Goal: Task Accomplishment & Management: Manage account settings

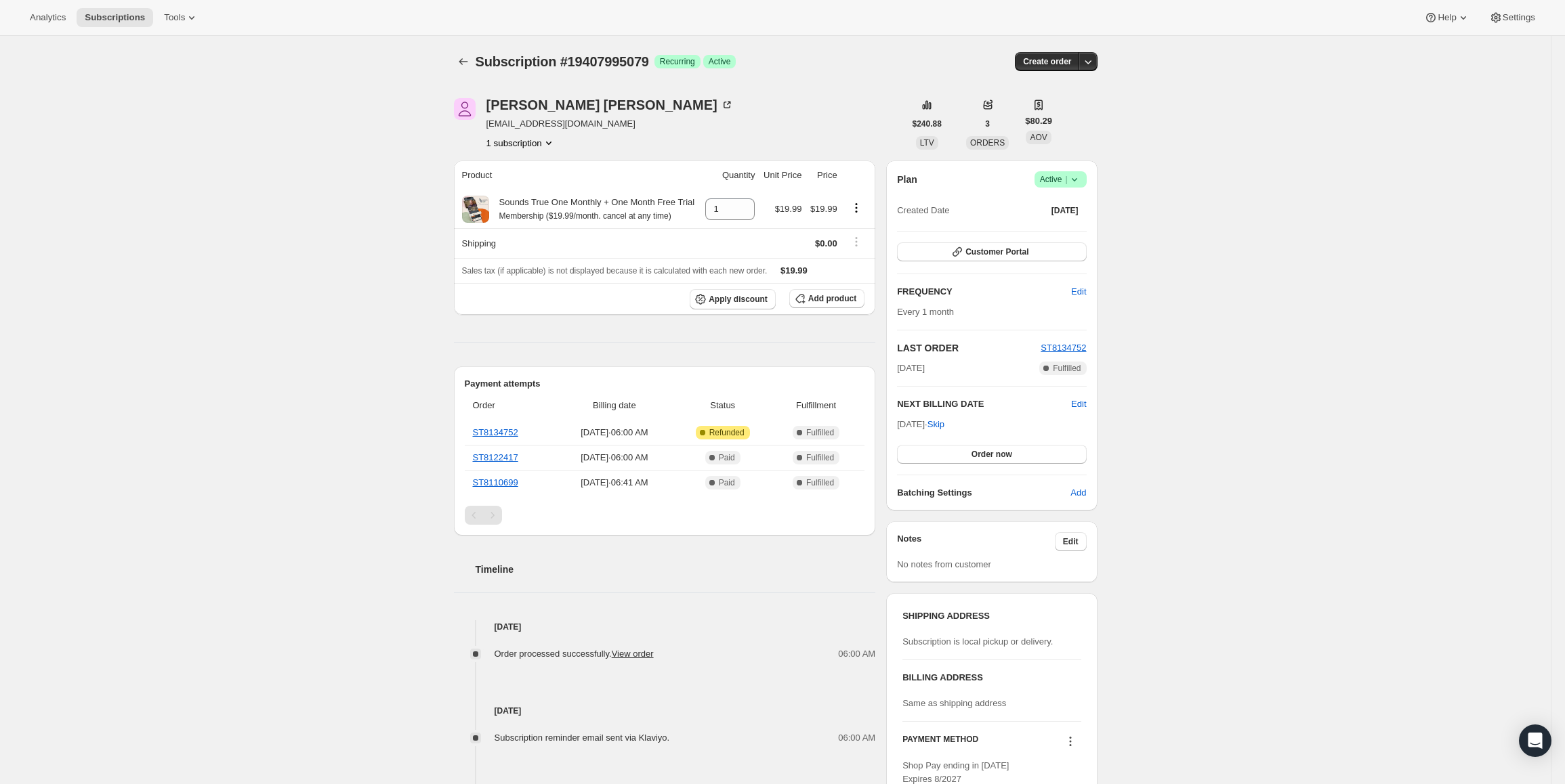
click at [1067, 178] on span "|" at bounding box center [1066, 179] width 2 height 11
click at [1050, 200] on span "Pause subscription" at bounding box center [1064, 206] width 76 height 14
click at [1074, 178] on icon at bounding box center [1078, 179] width 14 height 14
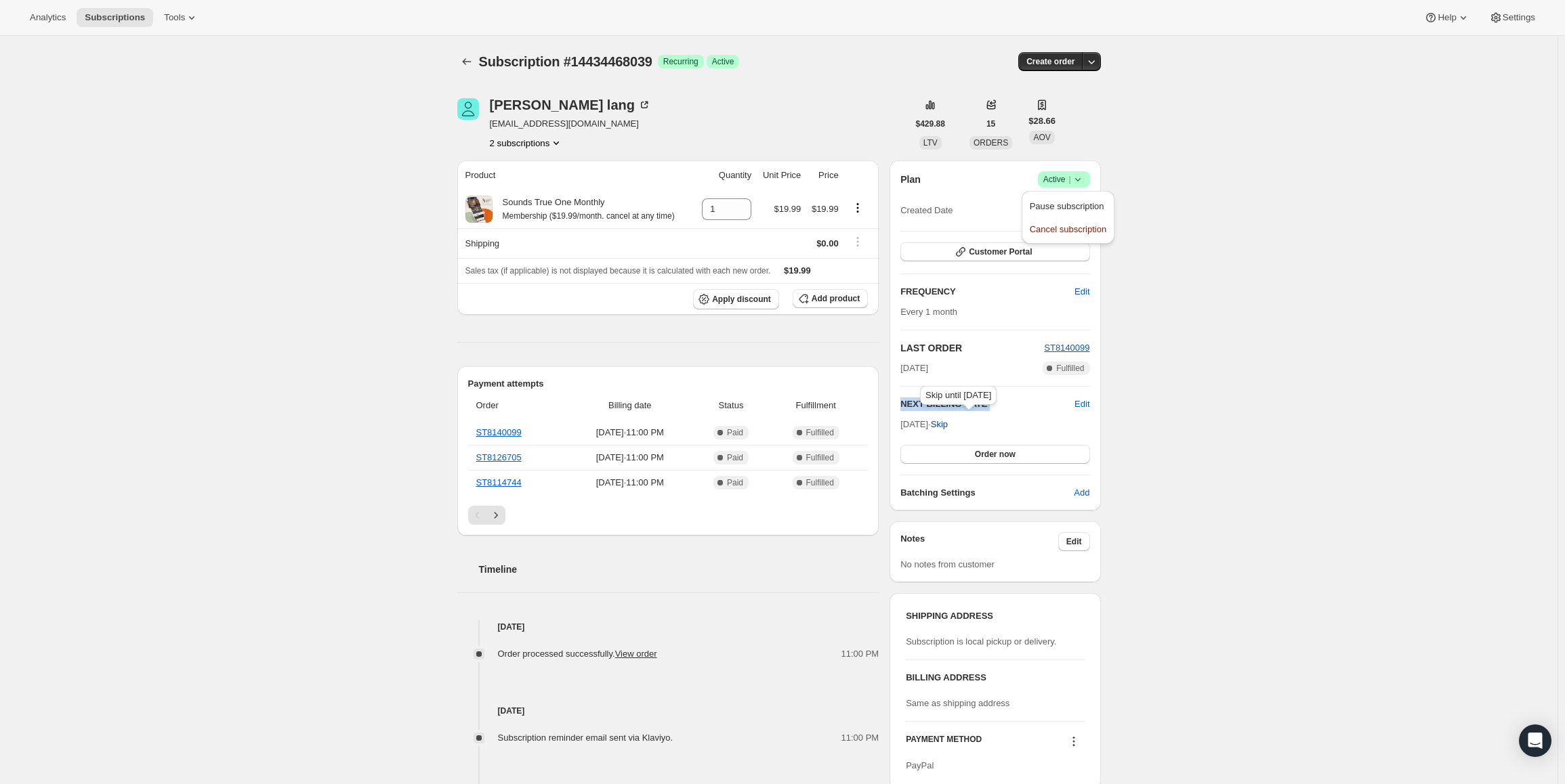
drag, startPoint x: 904, startPoint y: 424, endPoint x: 954, endPoint y: 428, distance: 50.2
click at [948, 428] on span "Nov 10, 2025 · Skip" at bounding box center [924, 423] width 48 height 10
copy div "NEXT BILLING DATE Edit"
click at [1073, 184] on span "Active |" at bounding box center [1064, 179] width 42 height 14
click at [1067, 203] on span "Pause subscription" at bounding box center [1067, 206] width 75 height 10
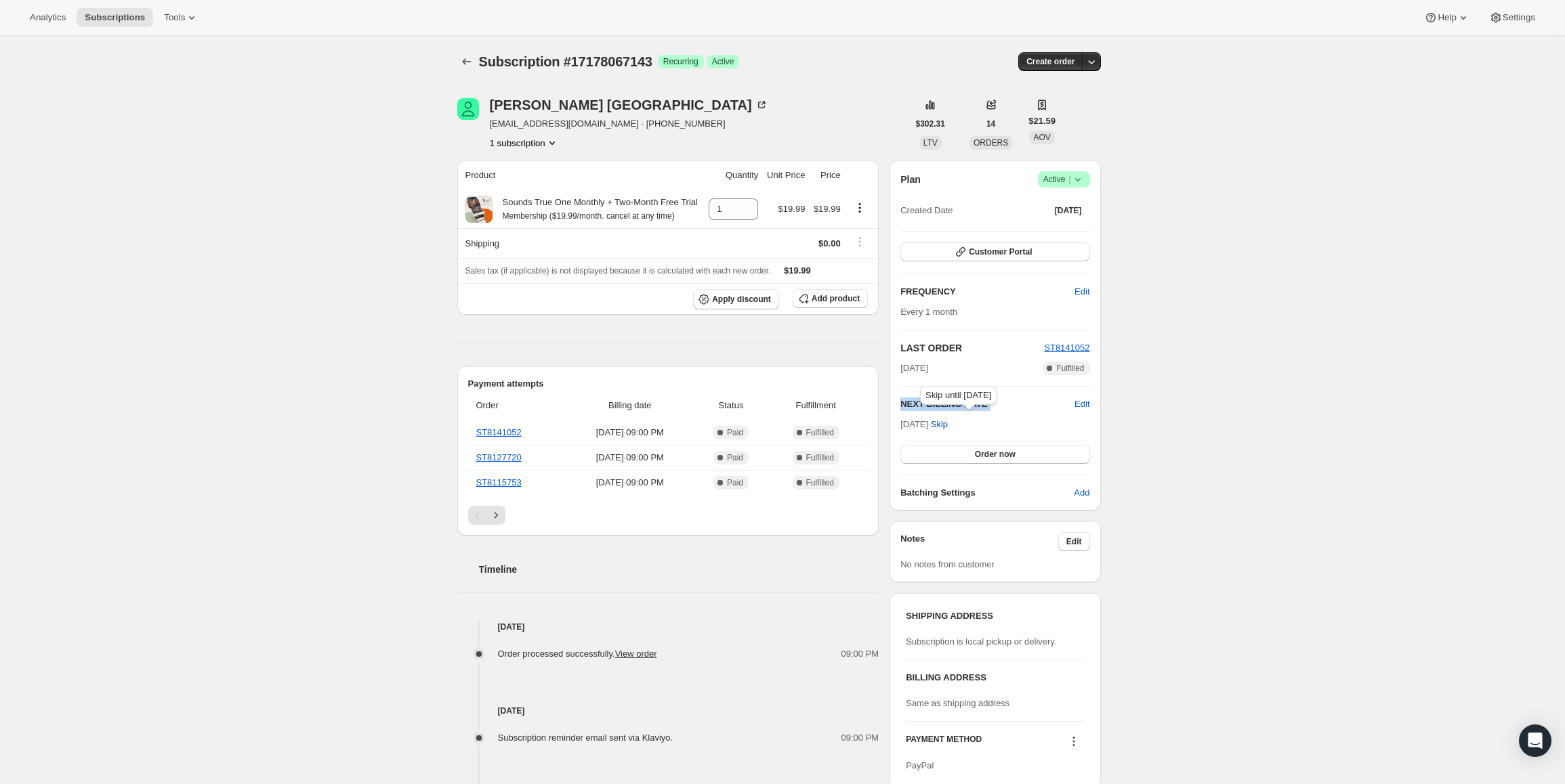
drag, startPoint x: 902, startPoint y: 425, endPoint x: 955, endPoint y: 428, distance: 53.1
click at [955, 428] on div "Plan Success Active | Created Date May 13, 2025 Customer Portal FREQUENCY Edit …" at bounding box center [995, 335] width 211 height 350
copy div "NEXT BILLING DATE Edit"
click at [1056, 179] on span "Active |" at bounding box center [1064, 179] width 42 height 14
click at [1047, 204] on span "Pause subscription" at bounding box center [1067, 206] width 75 height 10
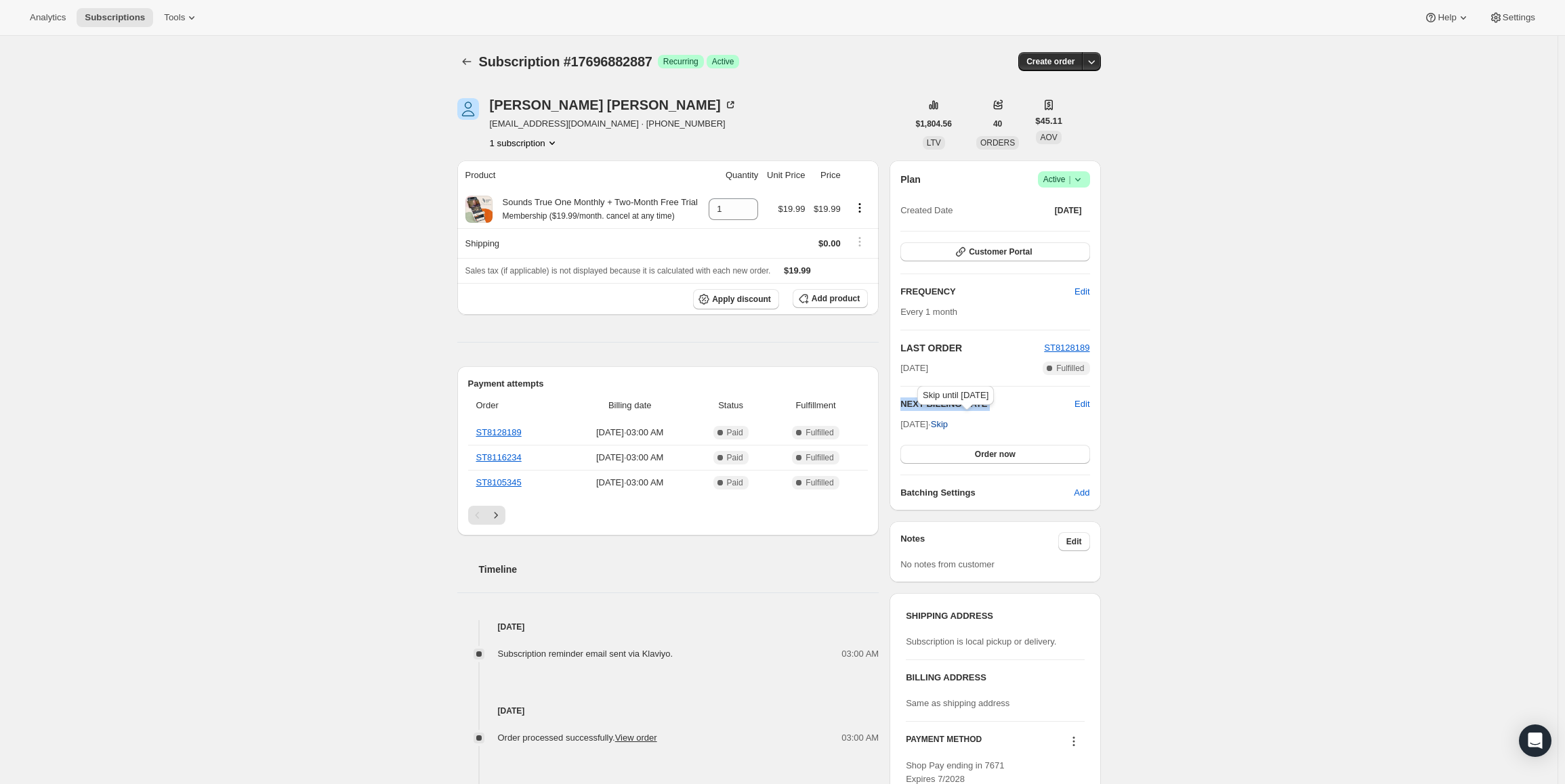
drag, startPoint x: 903, startPoint y: 425, endPoint x: 953, endPoint y: 426, distance: 50.0
click at [953, 426] on div "Plan Success Active | Created Date Jun 15, 2025 Customer Portal FREQUENCY Edit …" at bounding box center [995, 335] width 211 height 350
copy div "NEXT BILLING DATE Edit"
click at [1064, 189] on div "Plan Success Active | Created Date Jun 15, 2025" at bounding box center [995, 196] width 189 height 48
click at [1064, 181] on span "Active |" at bounding box center [1064, 179] width 42 height 14
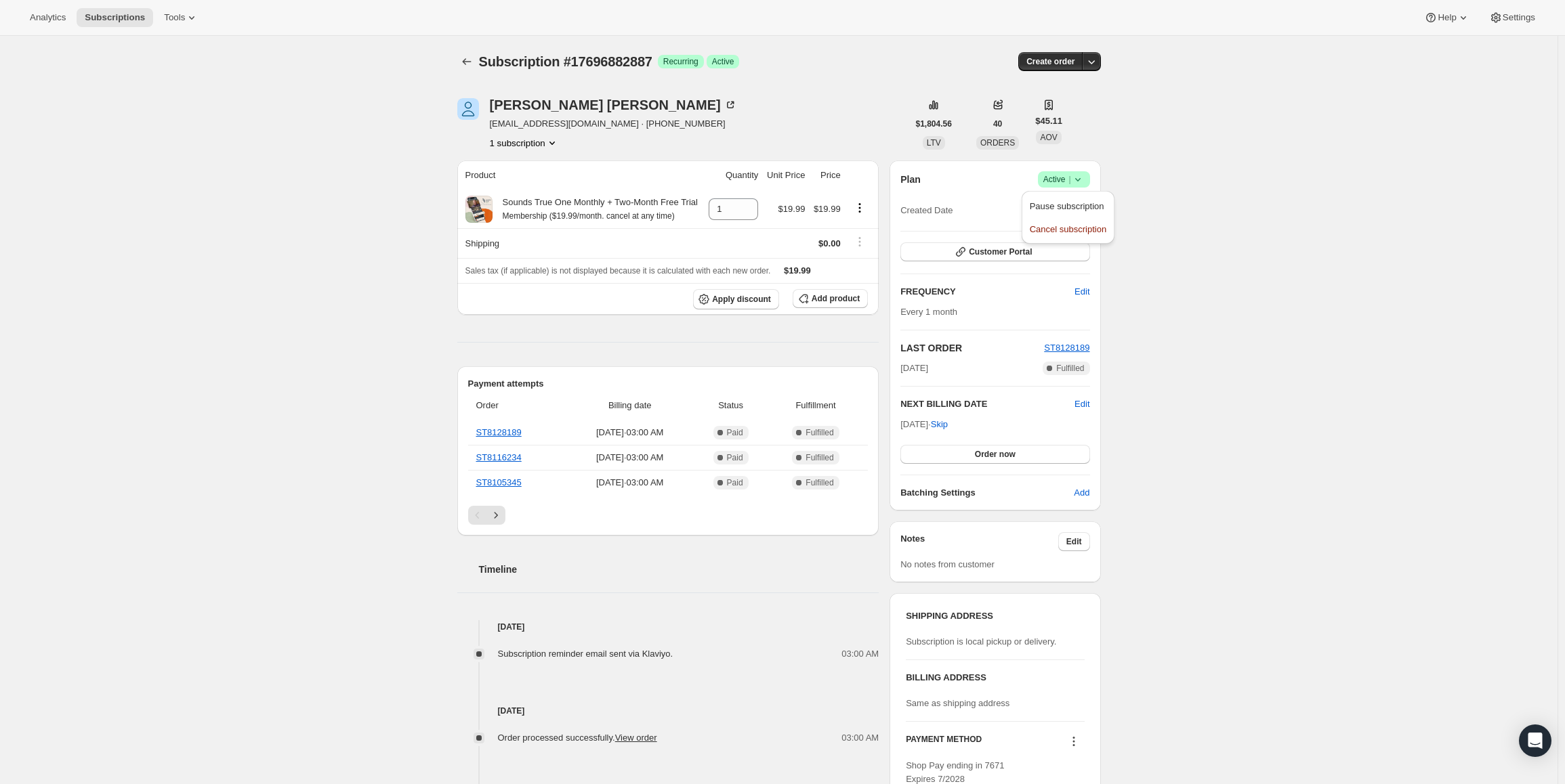
click at [1054, 204] on span "Pause subscription" at bounding box center [1067, 206] width 75 height 10
drag, startPoint x: 911, startPoint y: 425, endPoint x: 952, endPoint y: 426, distance: 41.0
click at [948, 426] on span "Oct 27, 2025 · Skip" at bounding box center [924, 423] width 48 height 10
copy div "NEXT BILLING DATE Edit"
click at [1072, 173] on span "Active |" at bounding box center [1064, 179] width 42 height 14
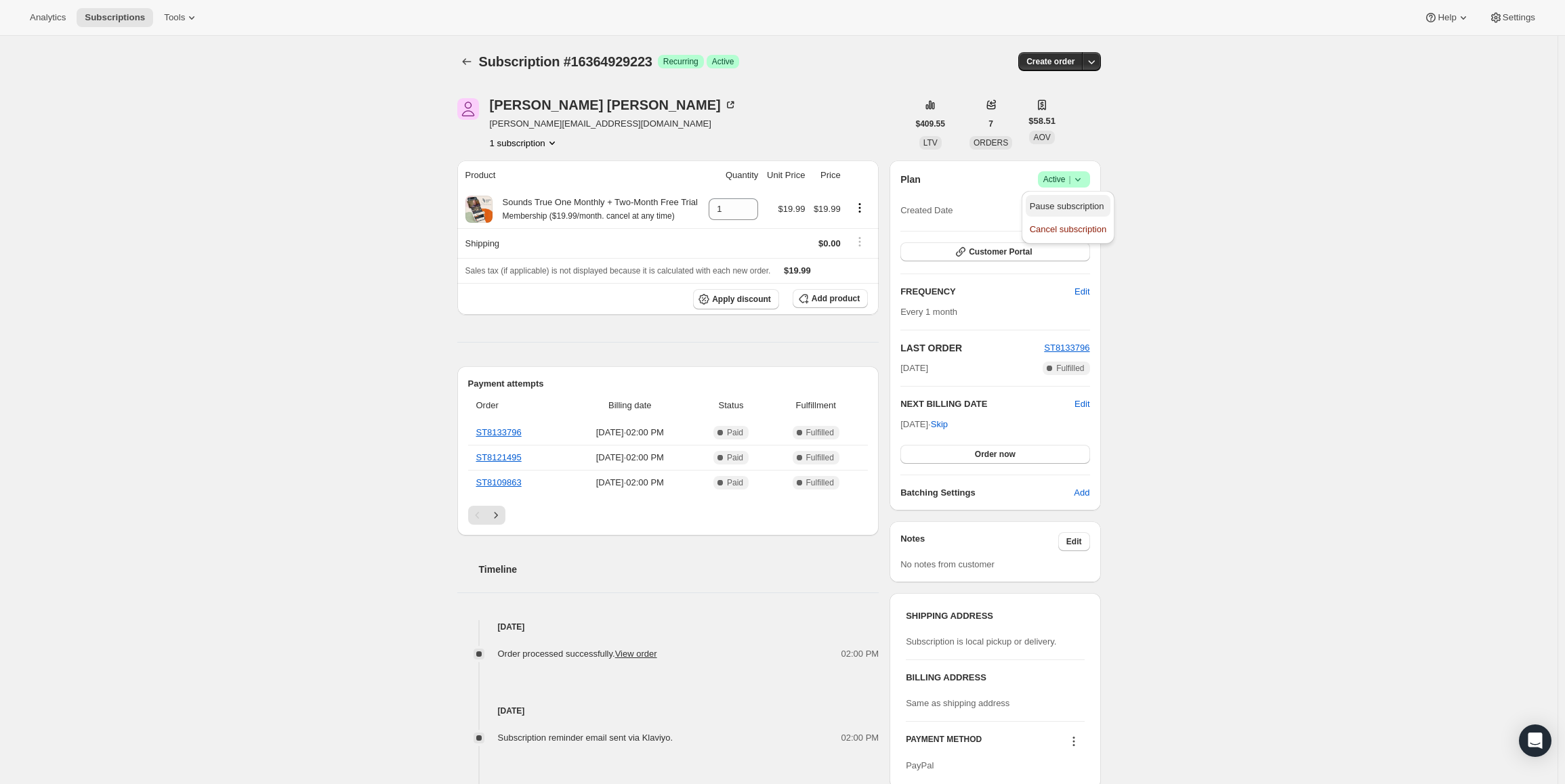
click at [1058, 200] on span "Pause subscription" at bounding box center [1067, 206] width 76 height 14
drag, startPoint x: 905, startPoint y: 425, endPoint x: 951, endPoint y: 425, distance: 46.0
click at [948, 425] on span "Oct 15, 2025 · Skip" at bounding box center [924, 423] width 48 height 10
copy span "Oct 15, 2025 ·"
click at [1059, 182] on span "Active |" at bounding box center [1064, 179] width 42 height 14
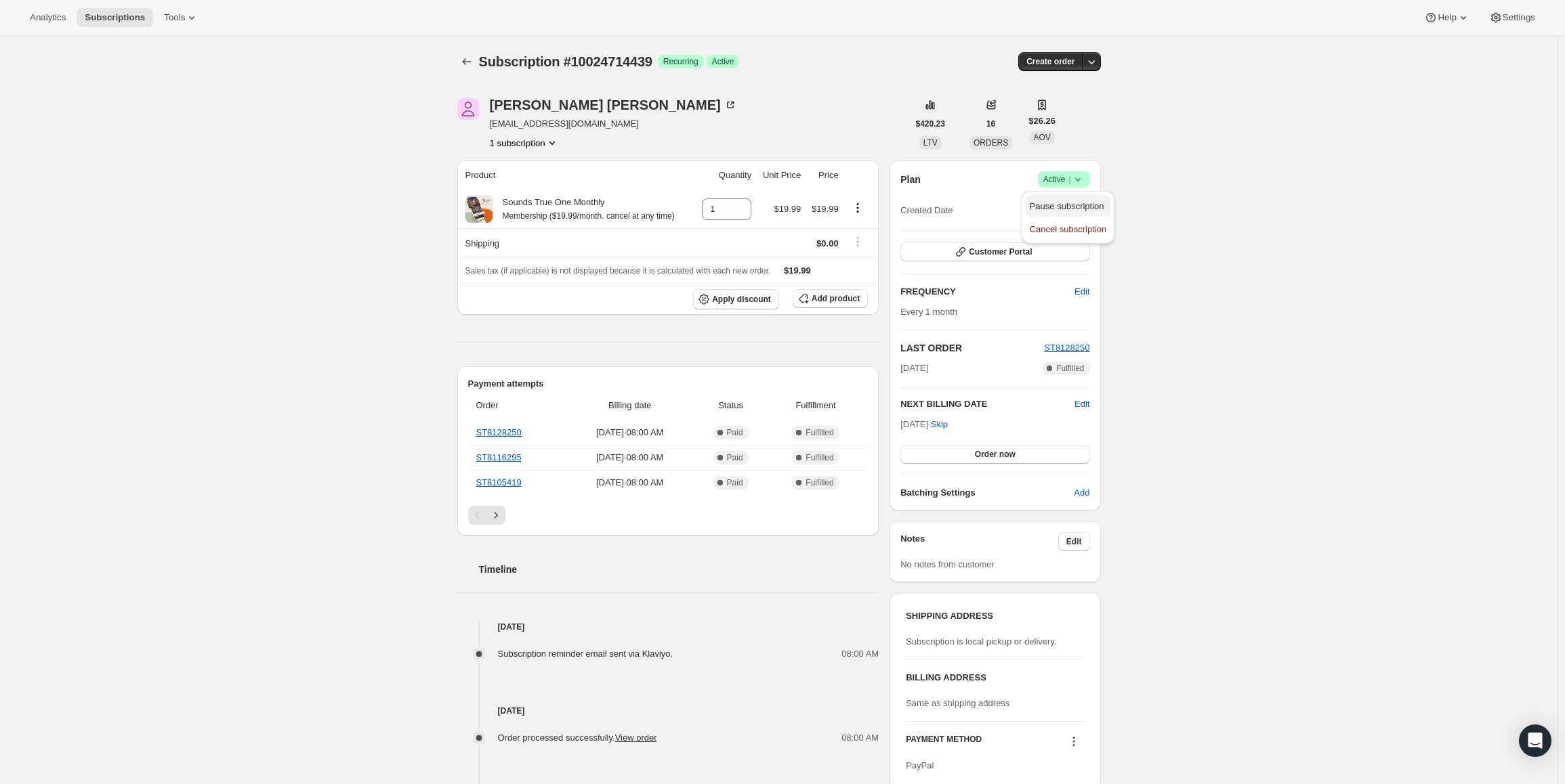
click at [1054, 204] on span "Pause subscription" at bounding box center [1067, 206] width 75 height 10
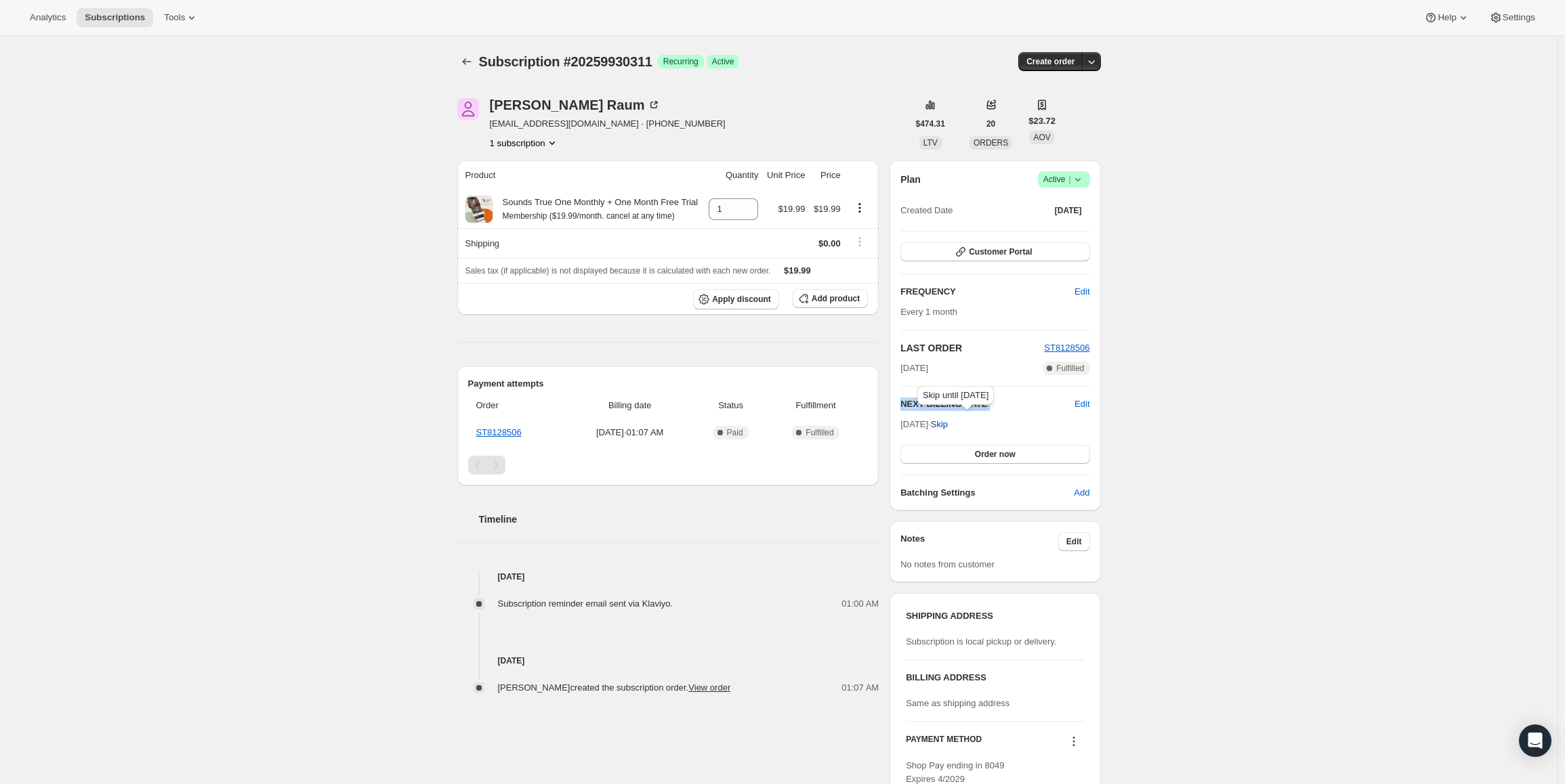
drag, startPoint x: 905, startPoint y: 423, endPoint x: 952, endPoint y: 426, distance: 47.1
click at [948, 426] on span "[DATE] · Skip" at bounding box center [924, 423] width 48 height 10
copy div "NEXT BILLING DATE Edit"
click at [1075, 184] on icon at bounding box center [1078, 179] width 14 height 14
click at [1052, 206] on span "Pause subscription" at bounding box center [1067, 206] width 75 height 10
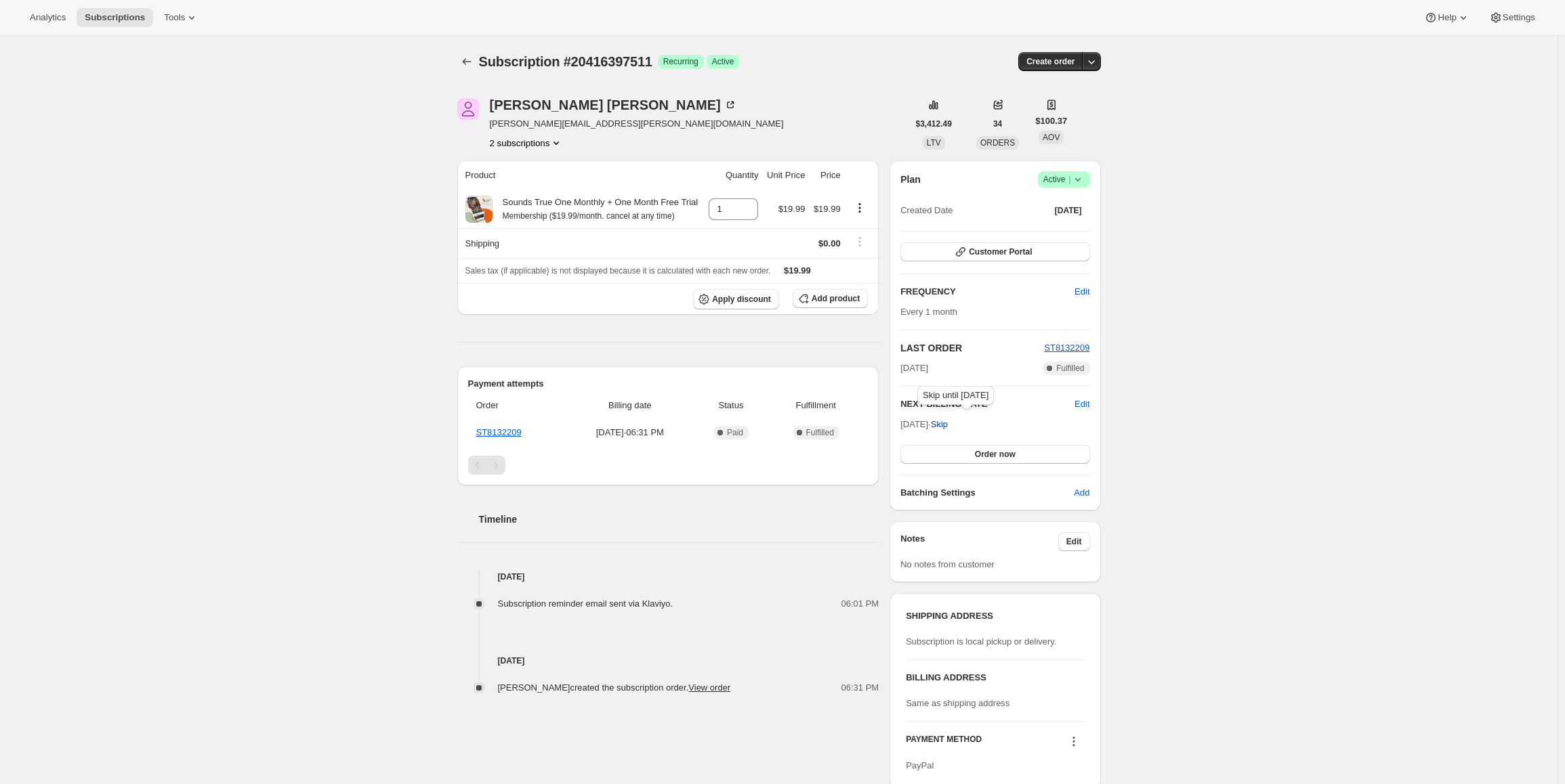
drag, startPoint x: 902, startPoint y: 424, endPoint x: 951, endPoint y: 424, distance: 49.0
click at [951, 424] on div "Plan Success Active | Created Date Sep 24, 2025 Customer Portal FREQUENCY Edit …" at bounding box center [995, 335] width 211 height 350
copy span "Oct 24, 2025 ·"
click at [1055, 178] on span "Active |" at bounding box center [1064, 179] width 42 height 14
click at [1048, 203] on span "Pause subscription" at bounding box center [1067, 206] width 75 height 10
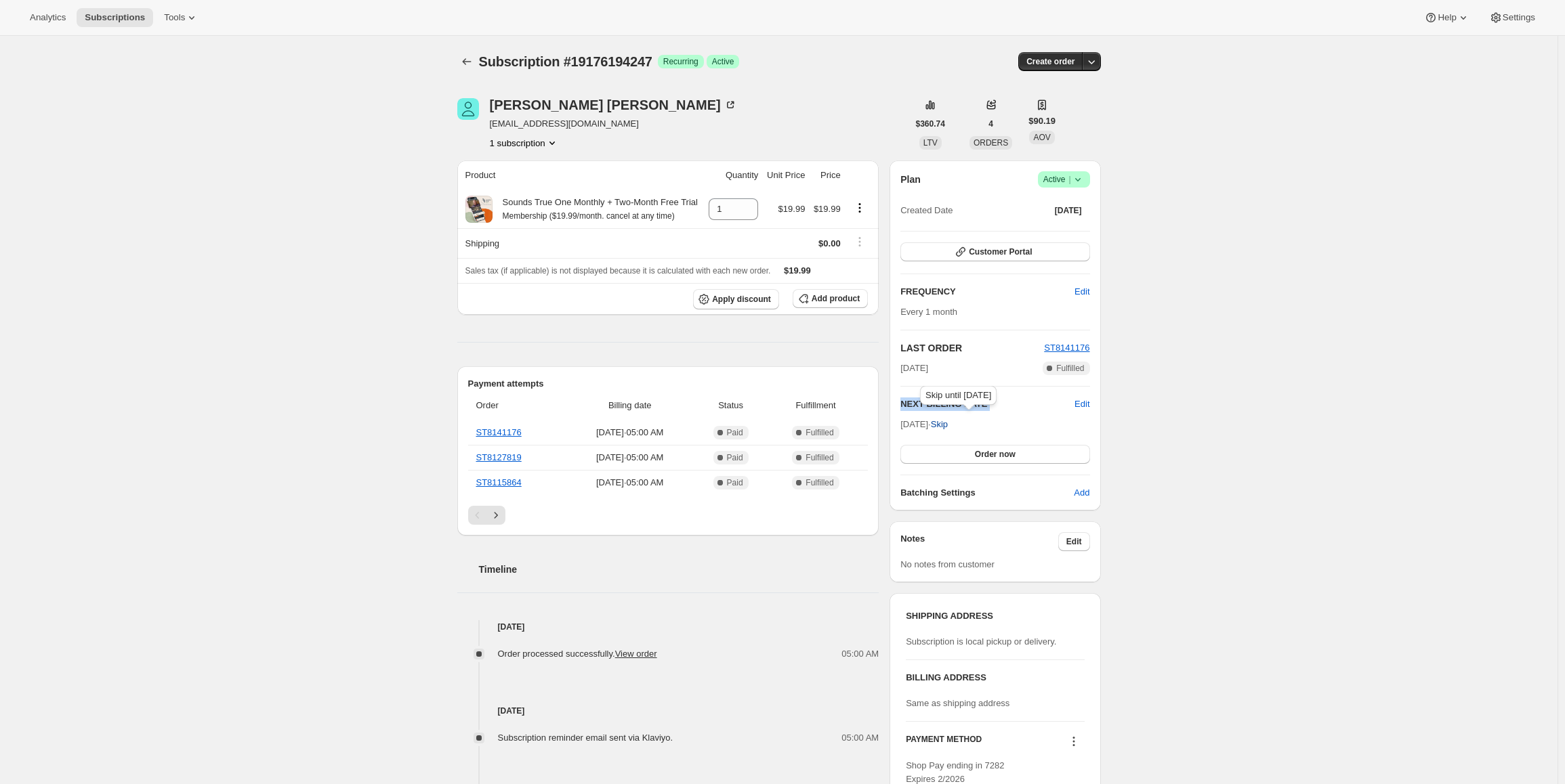
drag, startPoint x: 905, startPoint y: 424, endPoint x: 957, endPoint y: 425, distance: 52.0
click at [948, 425] on span "Nov 14, 2025 · Skip" at bounding box center [924, 423] width 48 height 10
copy div "NEXT BILLING DATE Edit"
click at [1078, 170] on div "Plan Success Active | Created Date Jul 14, 2025 Customer Portal FREQUENCY Edit …" at bounding box center [995, 335] width 211 height 350
click at [1076, 184] on icon at bounding box center [1078, 179] width 14 height 14
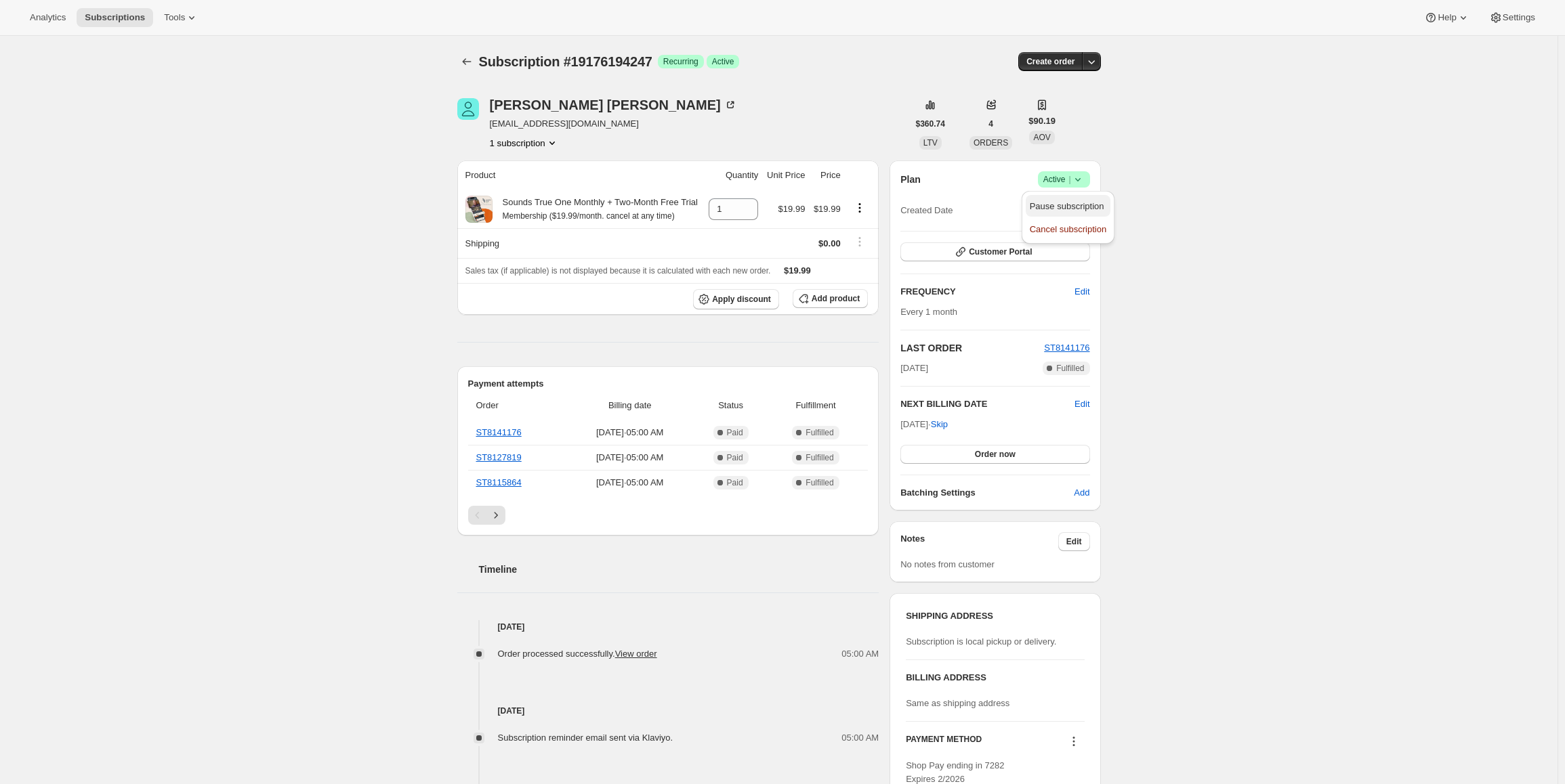
click at [1057, 202] on span "Pause subscription" at bounding box center [1067, 206] width 75 height 10
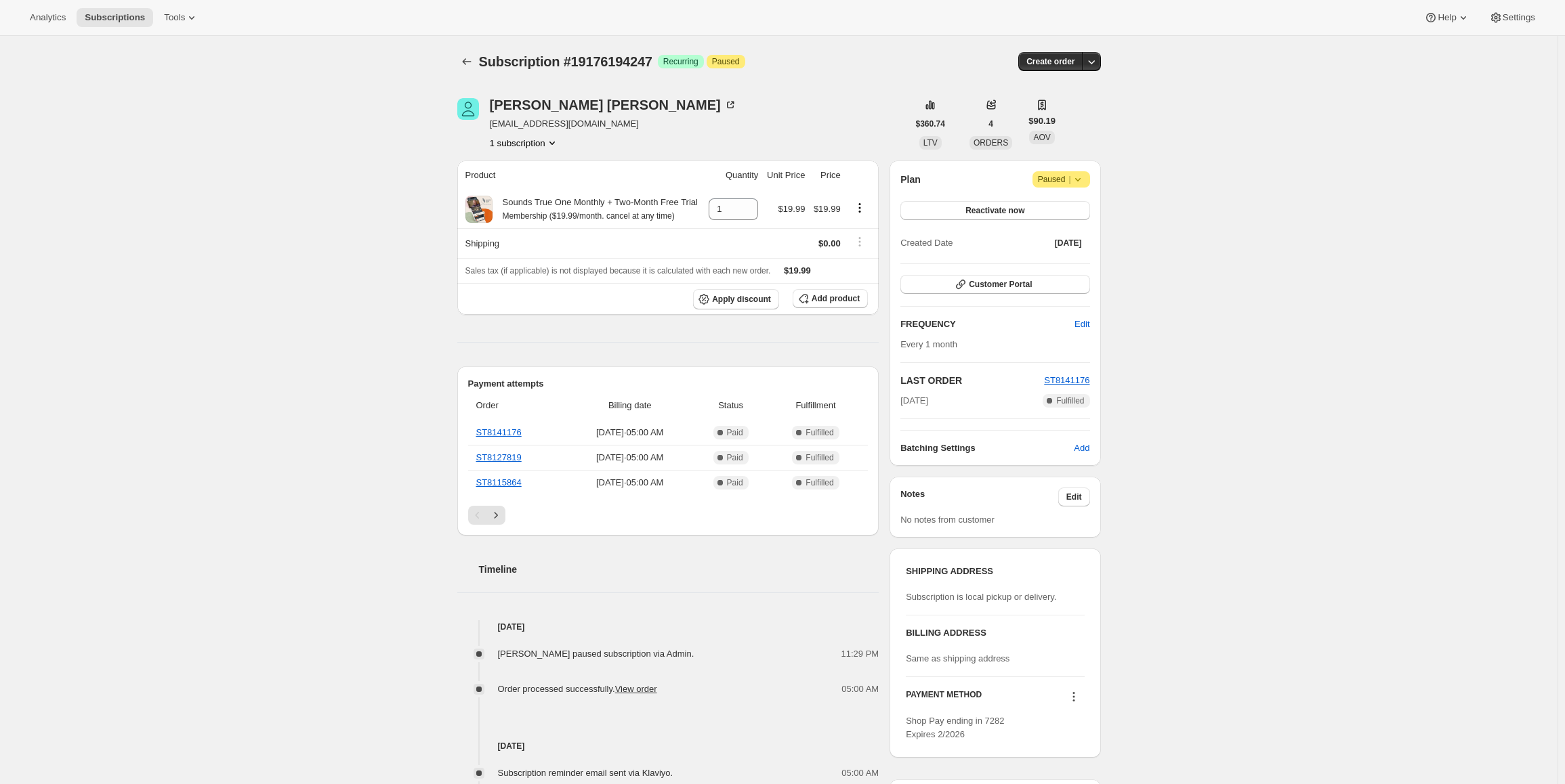
drag, startPoint x: 905, startPoint y: 404, endPoint x: 975, endPoint y: 405, distance: 70.0
click at [975, 405] on div "Oct 14, 2025 Complete Fulfilled" at bounding box center [995, 401] width 189 height 14
copy span "[DATE]"
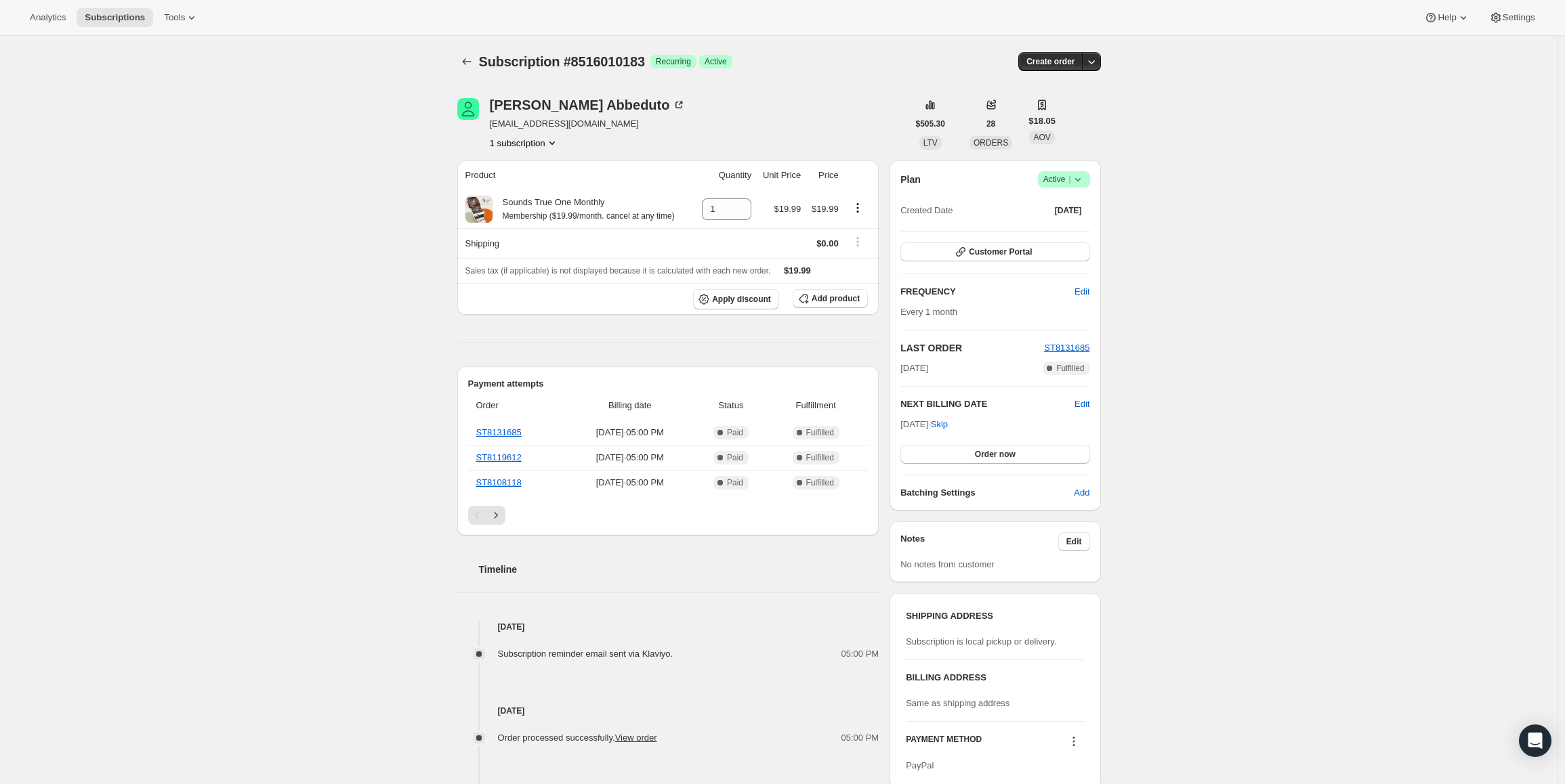
drag, startPoint x: 908, startPoint y: 420, endPoint x: 948, endPoint y: 423, distance: 40.1
click at [948, 423] on span "[DATE] · Skip" at bounding box center [924, 423] width 48 height 10
drag, startPoint x: 903, startPoint y: 421, endPoint x: 951, endPoint y: 423, distance: 48.0
click at [951, 423] on div "Plan Success Active | Created Date [DATE] Customer Portal FREQUENCY Edit Every …" at bounding box center [995, 335] width 211 height 350
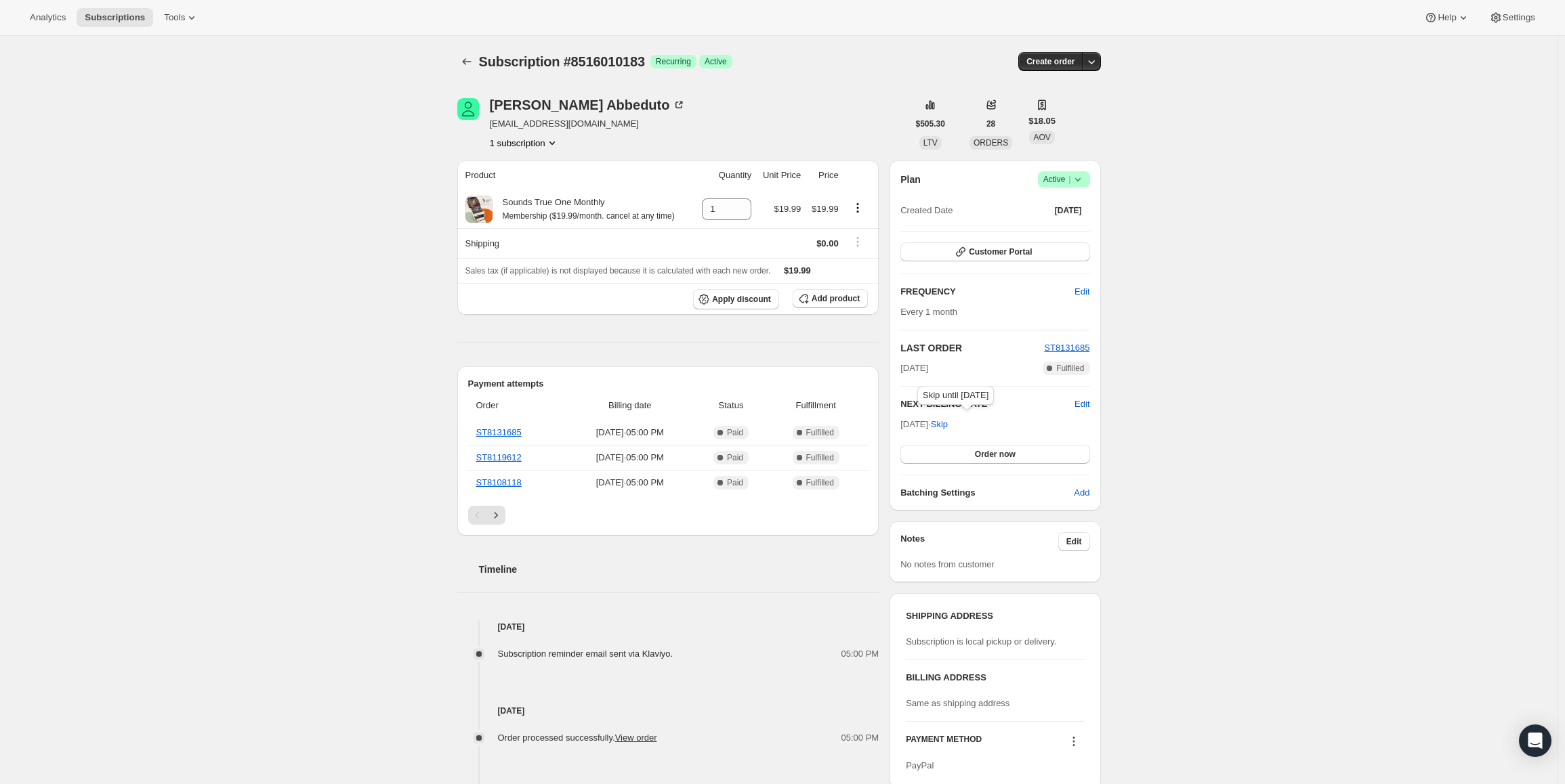
copy span "[DATE] ·"
click at [1076, 177] on icon at bounding box center [1078, 179] width 14 height 14
click at [1072, 195] on button "Pause subscription" at bounding box center [1068, 206] width 85 height 22
